Goal: Navigation & Orientation: Find specific page/section

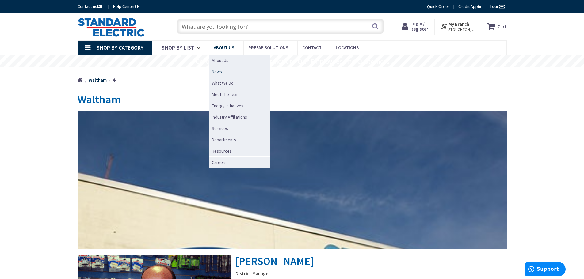
click at [218, 74] on span "News" at bounding box center [217, 72] width 10 height 6
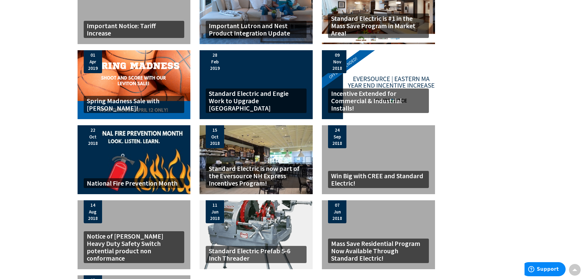
scroll to position [245, 0]
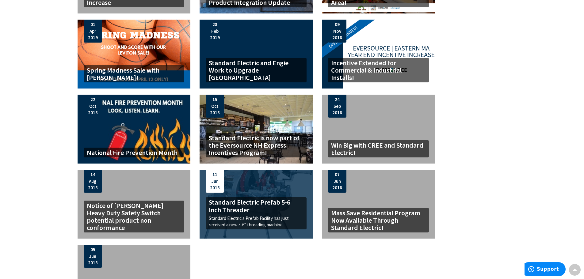
click at [259, 191] on div "Standard Electric Prefab 5-6 Inch Threader Standard Electric's Prefab Facility …" at bounding box center [255, 204] width 113 height 69
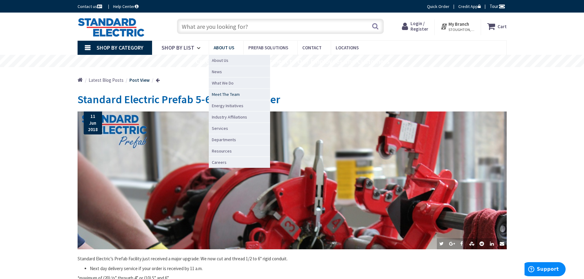
click at [219, 95] on span "Meet The Team" at bounding box center [226, 94] width 28 height 6
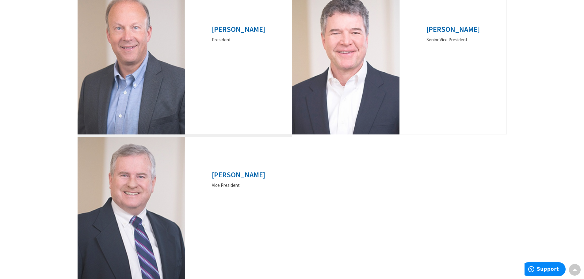
scroll to position [153, 0]
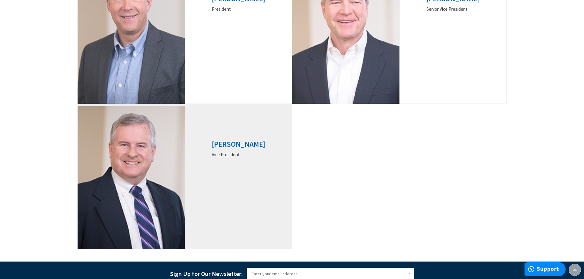
click at [237, 145] on h3 "Bill Smith" at bounding box center [238, 144] width 53 height 8
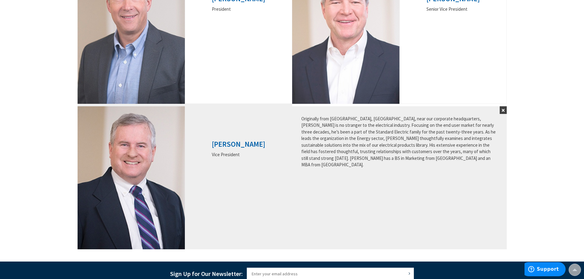
scroll to position [92, 0]
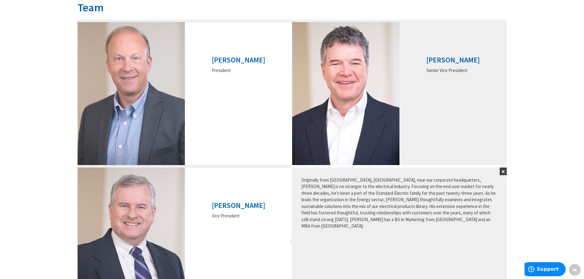
click at [442, 58] on h3 "Fred Forsgard" at bounding box center [452, 60] width 53 height 8
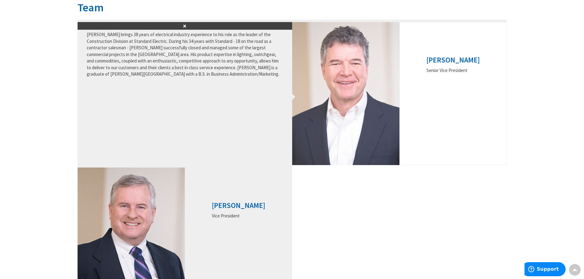
drag, startPoint x: 442, startPoint y: 58, endPoint x: 199, endPoint y: 186, distance: 274.7
click at [200, 189] on div "Bill Smith Vice President" at bounding box center [238, 239] width 107 height 143
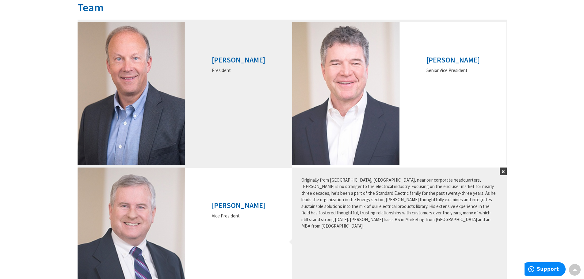
click at [229, 59] on h3 "Ted Dlugolecki" at bounding box center [238, 60] width 53 height 8
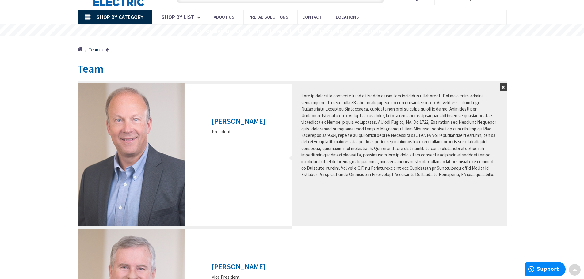
scroll to position [0, 0]
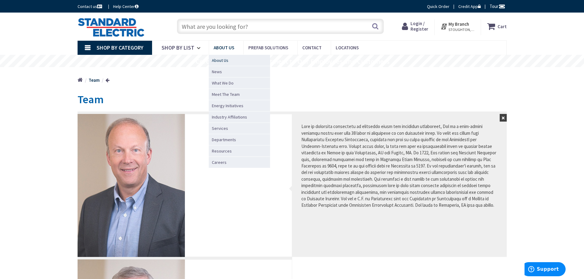
click at [223, 59] on span "About Us" at bounding box center [220, 60] width 17 height 6
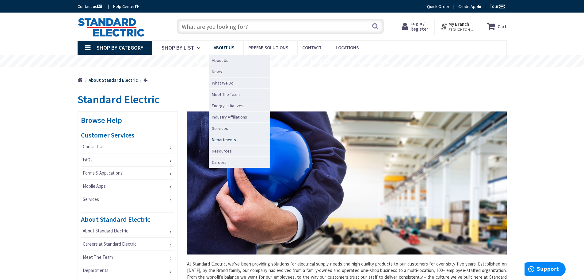
click at [224, 141] on span "Departments" at bounding box center [224, 140] width 24 height 6
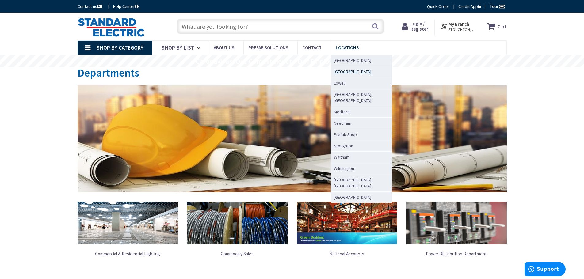
click at [343, 74] on span "[GEOGRAPHIC_DATA]" at bounding box center [352, 72] width 37 height 6
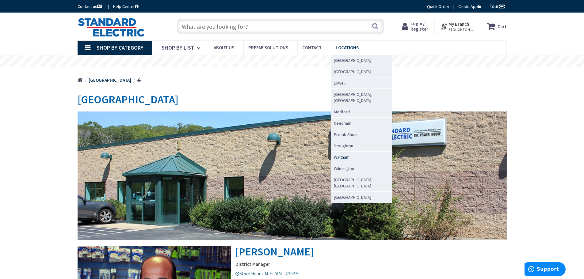
click at [339, 154] on span "Waltham" at bounding box center [342, 157] width 16 height 6
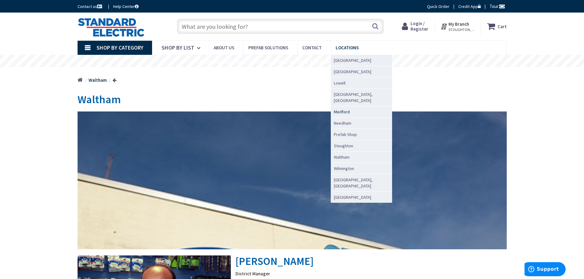
click at [342, 109] on span "Medford" at bounding box center [342, 112] width 16 height 6
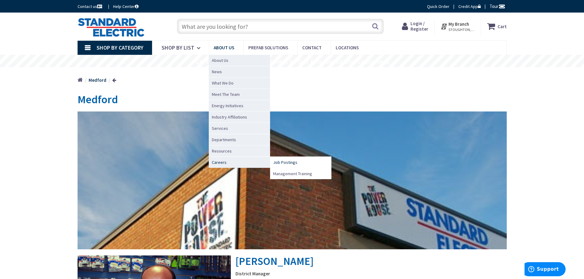
click at [288, 163] on span "Job Postings" at bounding box center [285, 162] width 24 height 6
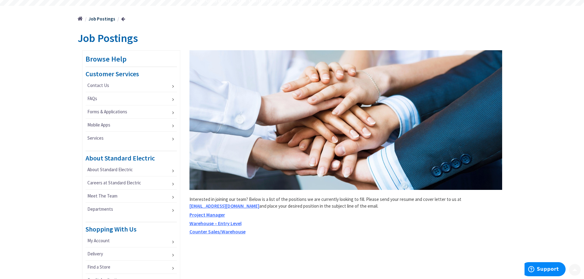
scroll to position [92, 0]
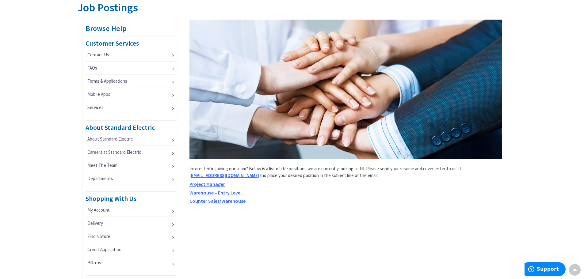
click at [206, 201] on span "Counter Sales/Warehouse" at bounding box center [217, 201] width 56 height 6
click at [207, 184] on span "Project Manager" at bounding box center [207, 184] width 36 height 6
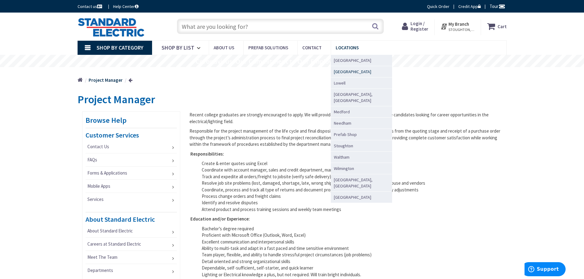
click at [344, 72] on span "[GEOGRAPHIC_DATA]" at bounding box center [352, 72] width 37 height 6
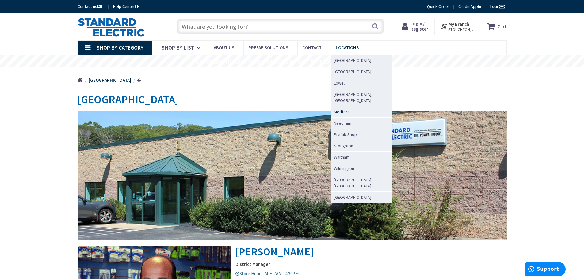
click at [340, 109] on span "Medford" at bounding box center [342, 112] width 16 height 6
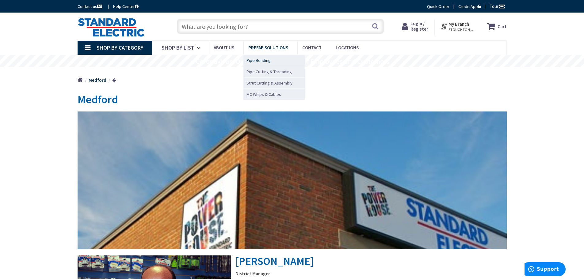
click at [264, 60] on span "Pipe Bending" at bounding box center [258, 60] width 24 height 6
click at [264, 62] on span "Pipe Bending" at bounding box center [258, 60] width 24 height 6
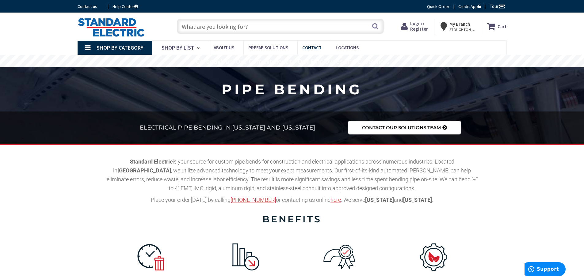
click at [311, 46] on span "Contact" at bounding box center [311, 48] width 19 height 6
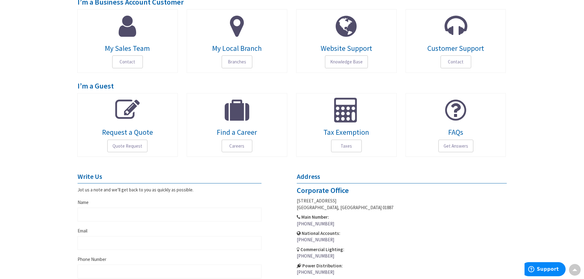
scroll to position [61, 0]
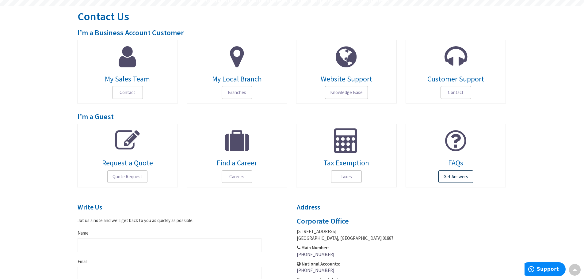
click at [450, 175] on span "Get Answers" at bounding box center [455, 176] width 35 height 13
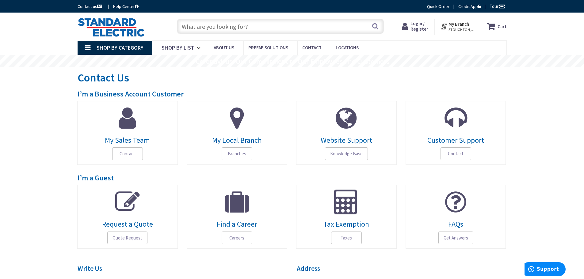
scroll to position [31, 0]
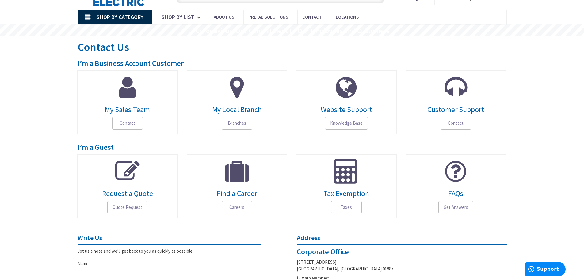
click at [230, 110] on span "My Local Branch" at bounding box center [236, 110] width 91 height 8
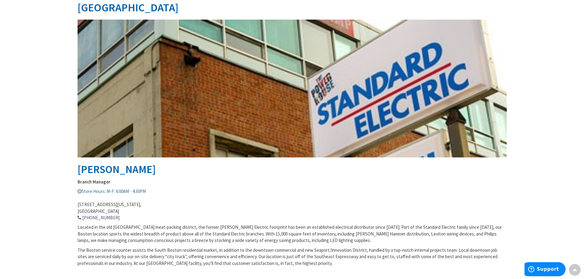
scroll to position [61, 0]
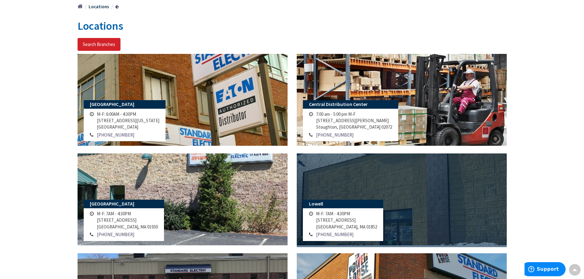
click at [362, 178] on link at bounding box center [402, 200] width 210 height 92
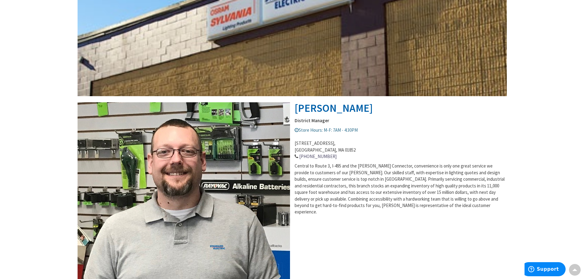
scroll to position [123, 0]
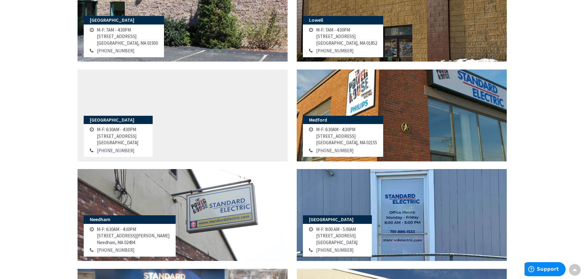
scroll to position [288, 0]
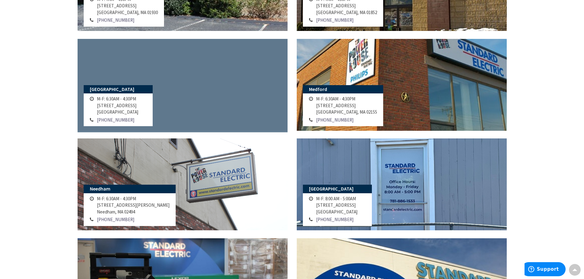
click at [208, 112] on link at bounding box center [183, 85] width 210 height 92
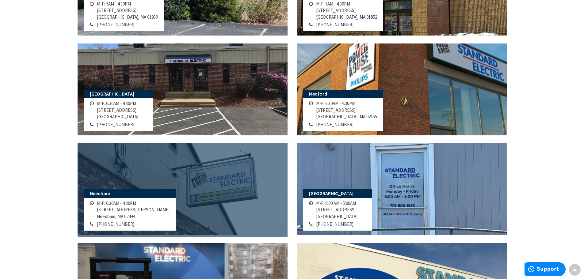
click at [180, 191] on link at bounding box center [183, 189] width 210 height 92
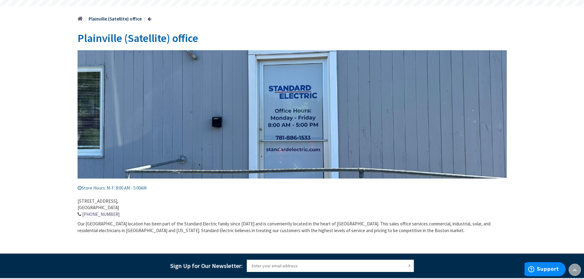
scroll to position [31, 0]
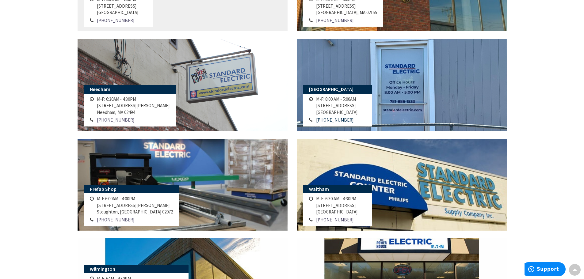
scroll to position [418, 0]
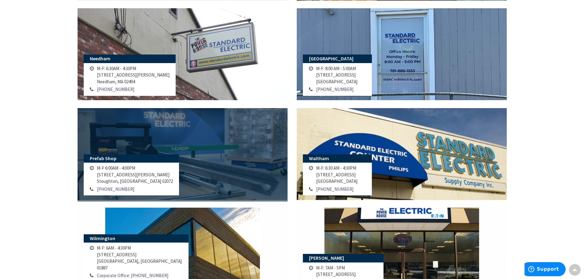
click at [206, 147] on link at bounding box center [183, 154] width 210 height 92
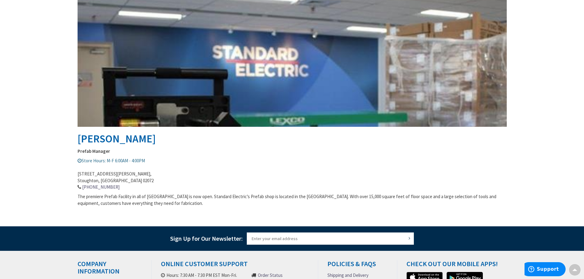
scroll to position [31, 0]
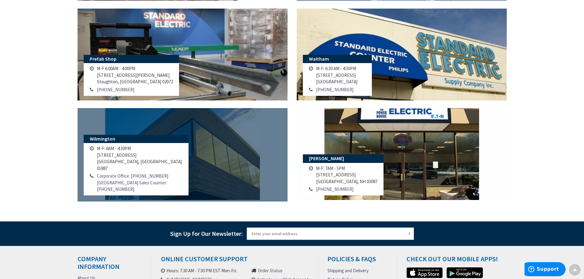
click at [152, 141] on link at bounding box center [183, 154] width 210 height 92
